Goal: Information Seeking & Learning: Find specific fact

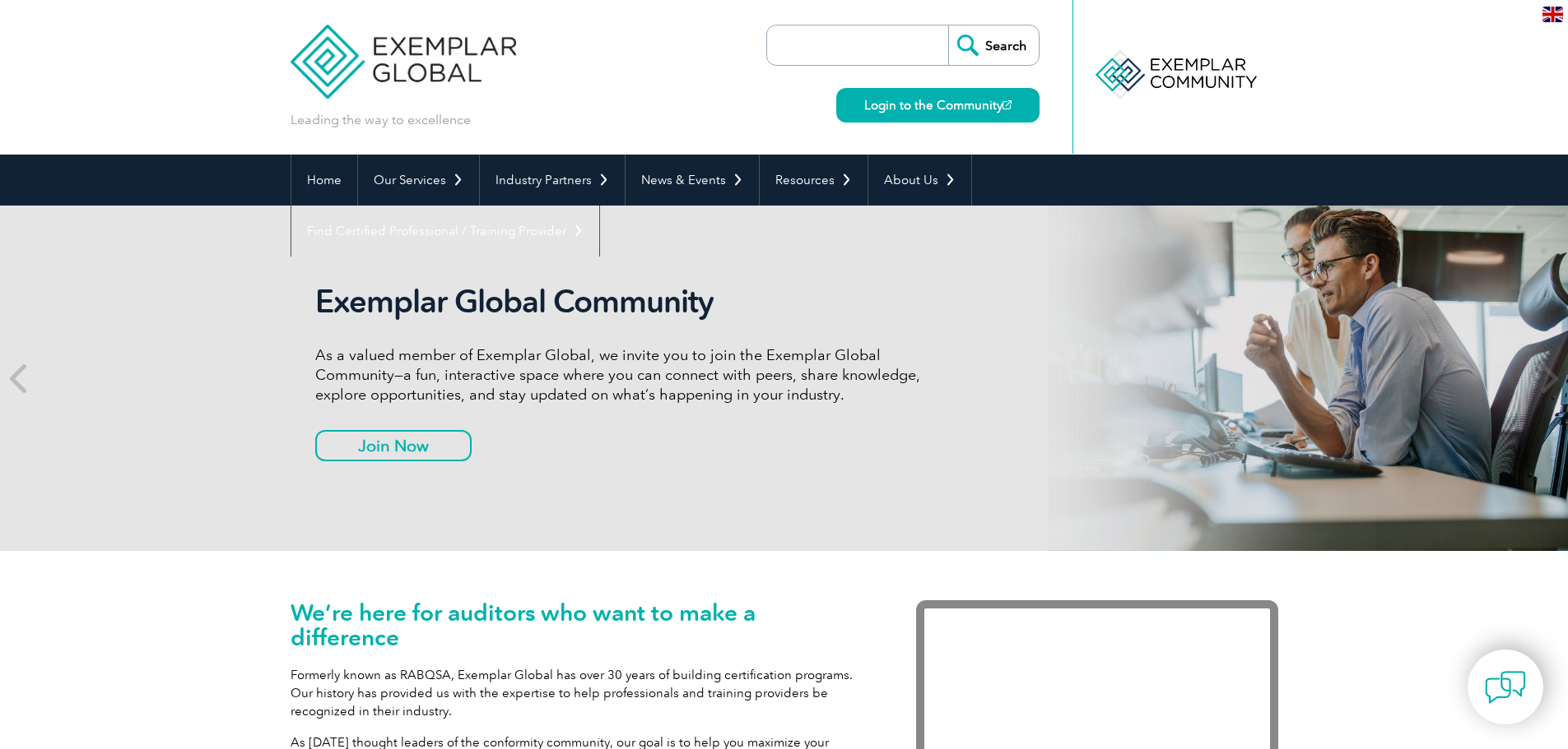
click at [806, 43] on input "search" at bounding box center [862, 45] width 173 height 39
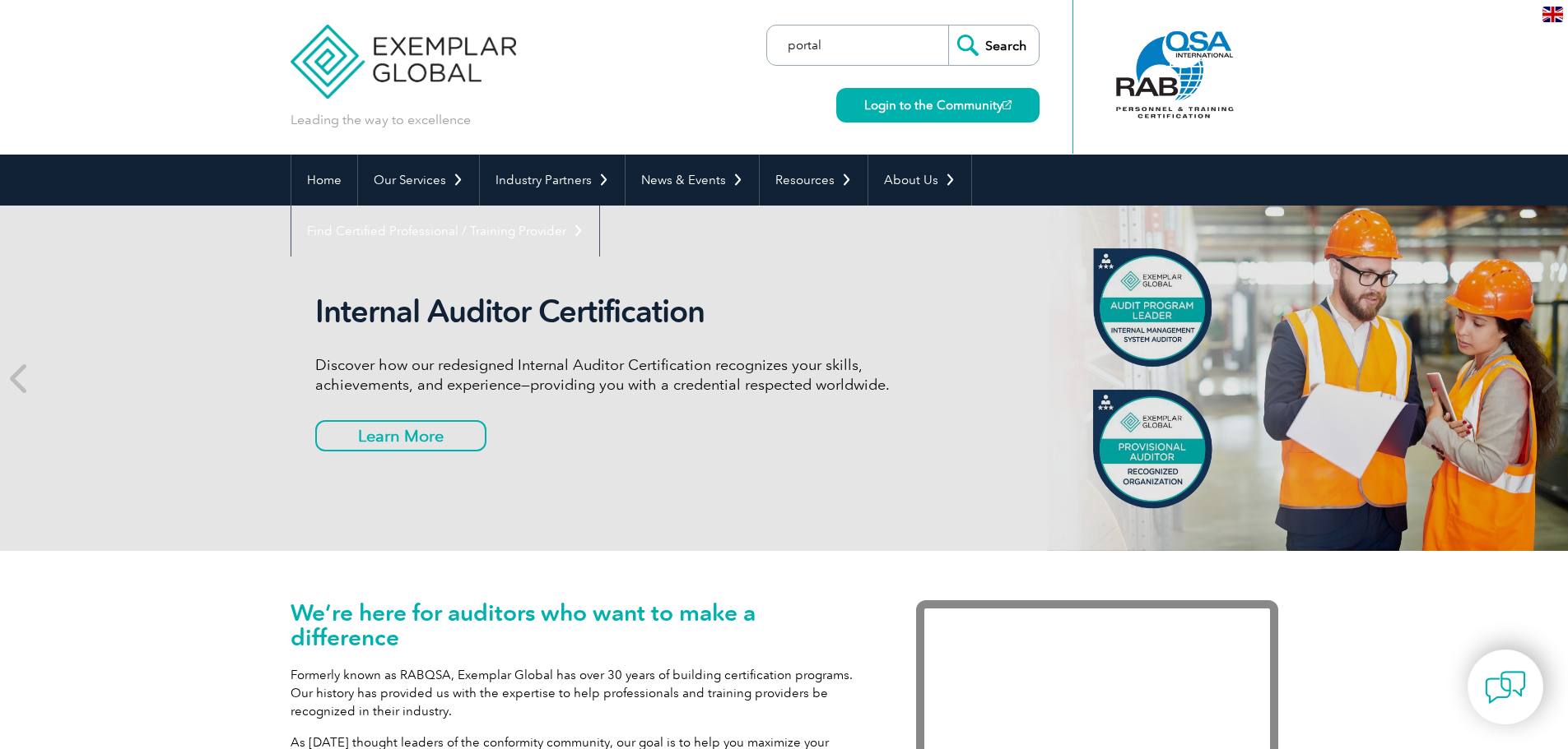
type input "portal"
click at [948, 26] on input "Search" at bounding box center [993, 45] width 90 height 39
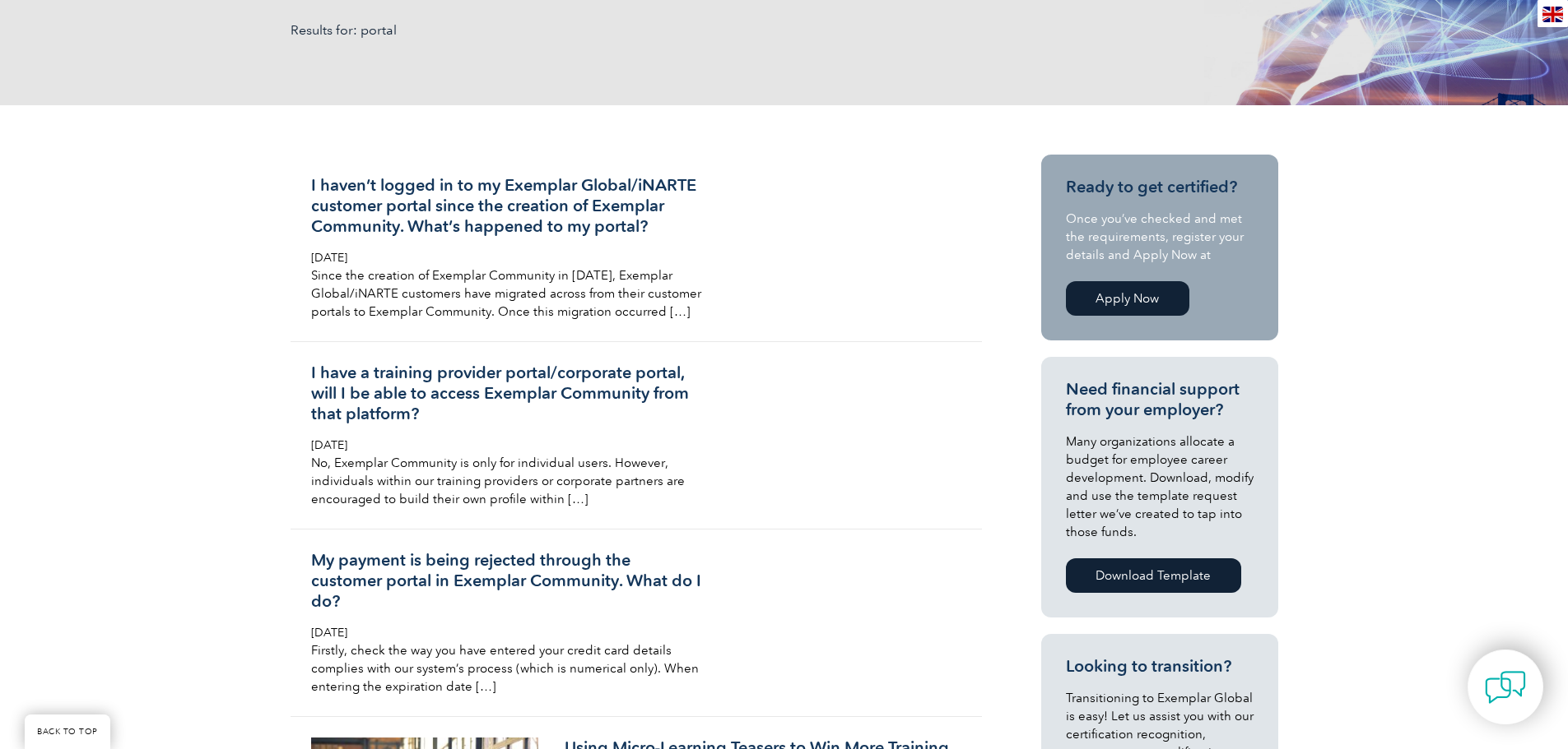
scroll to position [206, 0]
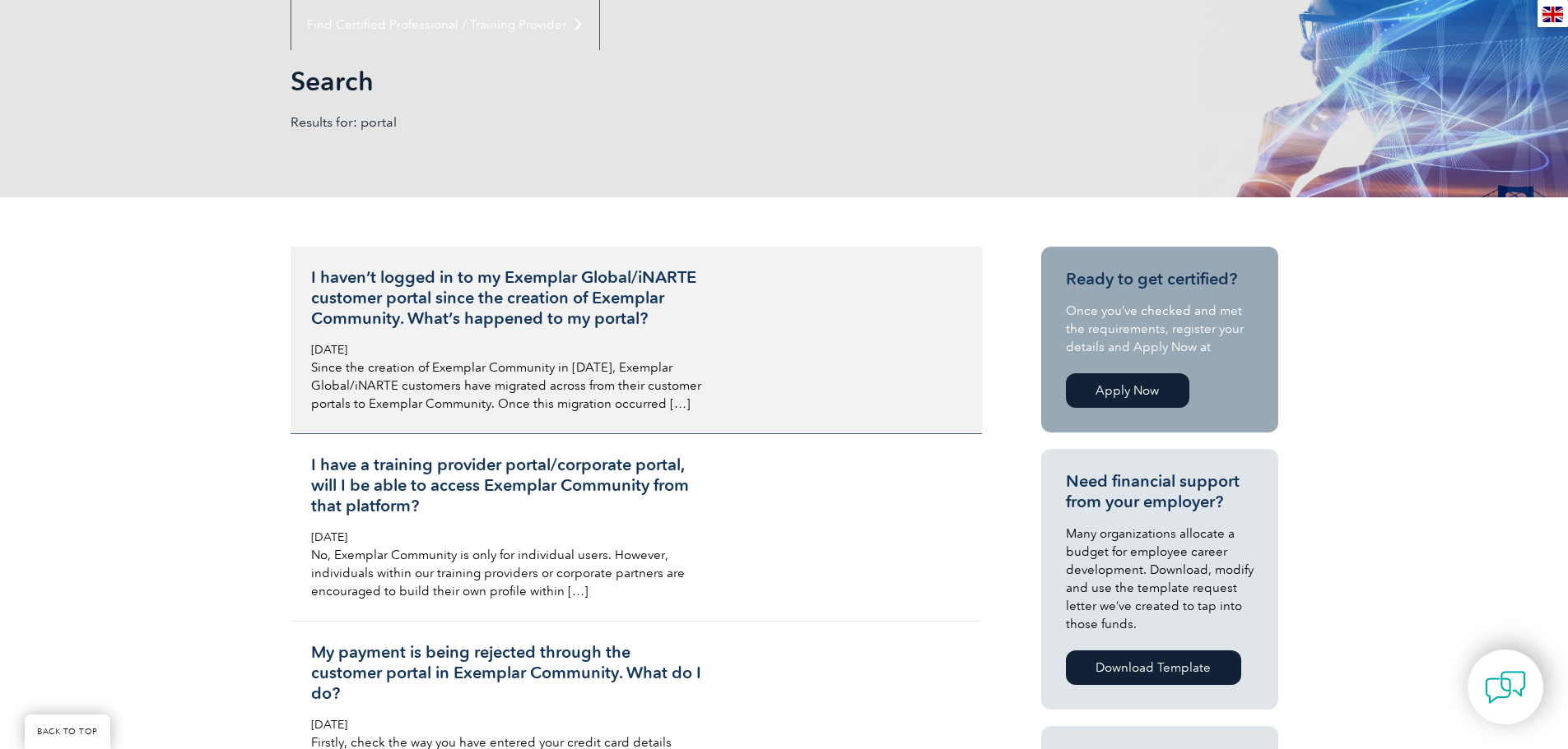
click at [643, 403] on p "Since the creation of Exemplar Community in 2025, Exemplar Global/iNARTE custom…" at bounding box center [506, 386] width 390 height 55
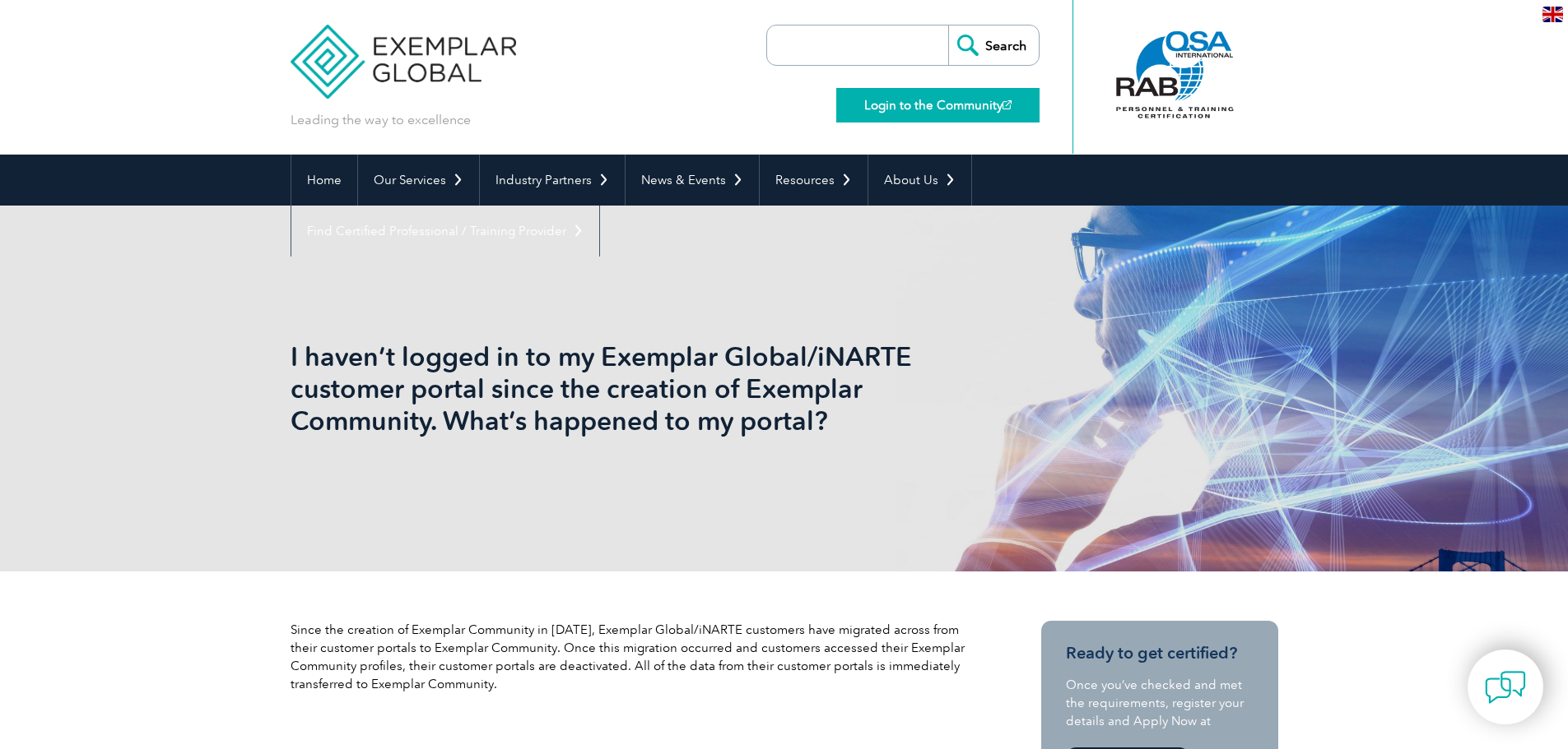
click at [888, 99] on link "Login to the Community" at bounding box center [938, 105] width 203 height 35
